Goal: Transaction & Acquisition: Purchase product/service

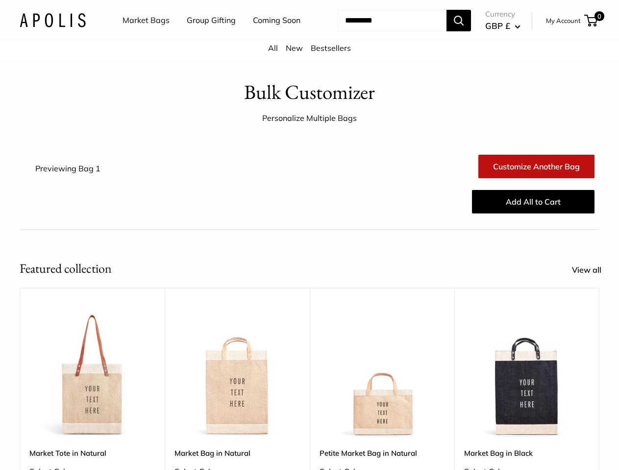
click at [309, 225] on div "Customize Another Bag Customize Another Bag Add All to Cart" at bounding box center [357, 184] width 483 height 82
click at [309, 36] on nav "Market Bags Group Gifting Coming Soon" at bounding box center [220, 20] width 234 height 31
click at [209, 36] on ul "Market Bags Group Gifting Coming Soon" at bounding box center [219, 20] width 195 height 31
click at [380, 31] on input "Search..." at bounding box center [391, 21] width 109 height 22
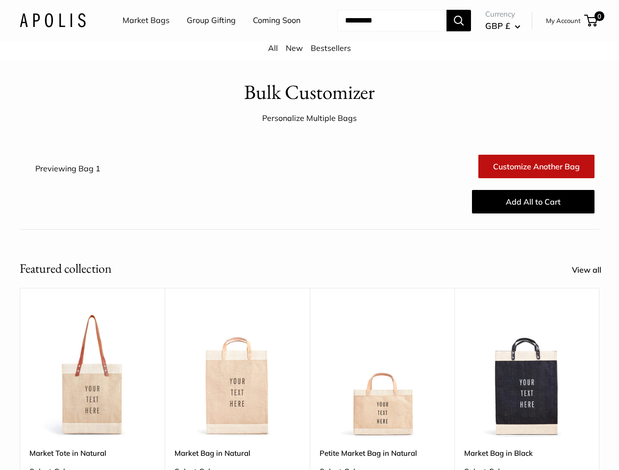
click at [310, 370] on div "Upgrade: Next Day Fulfillment Customizable Text Sturdy & Spill Resistant Best S…" at bounding box center [382, 442] width 145 height 308
click at [310, 385] on div "Upgrade: Next Day Fulfillment Customizable Text Sturdy & Spill Resistant Best S…" at bounding box center [382, 442] width 145 height 308
